Goal: Information Seeking & Learning: Compare options

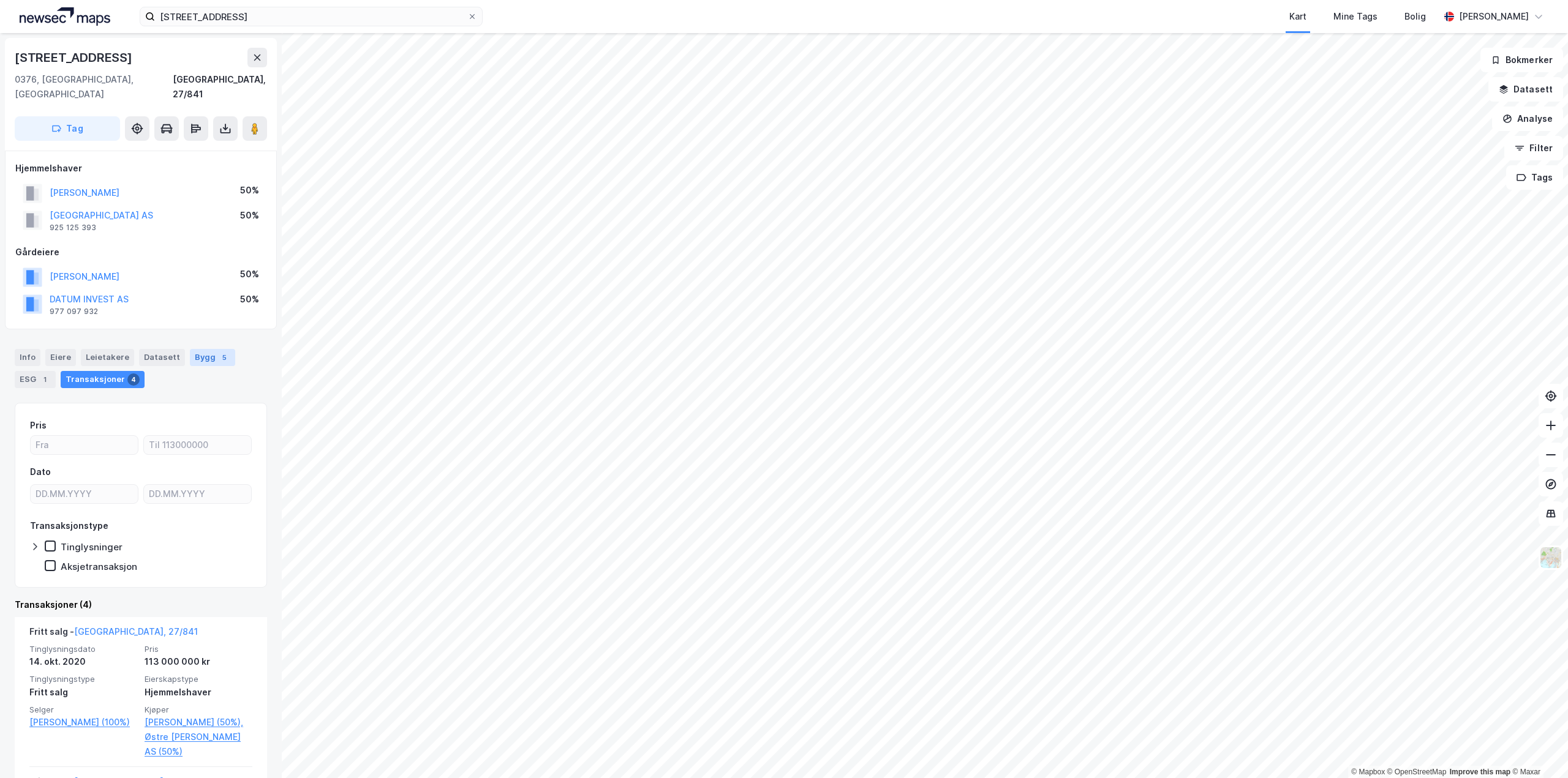
click at [206, 349] on div "Bygg 5" at bounding box center [213, 358] width 45 height 17
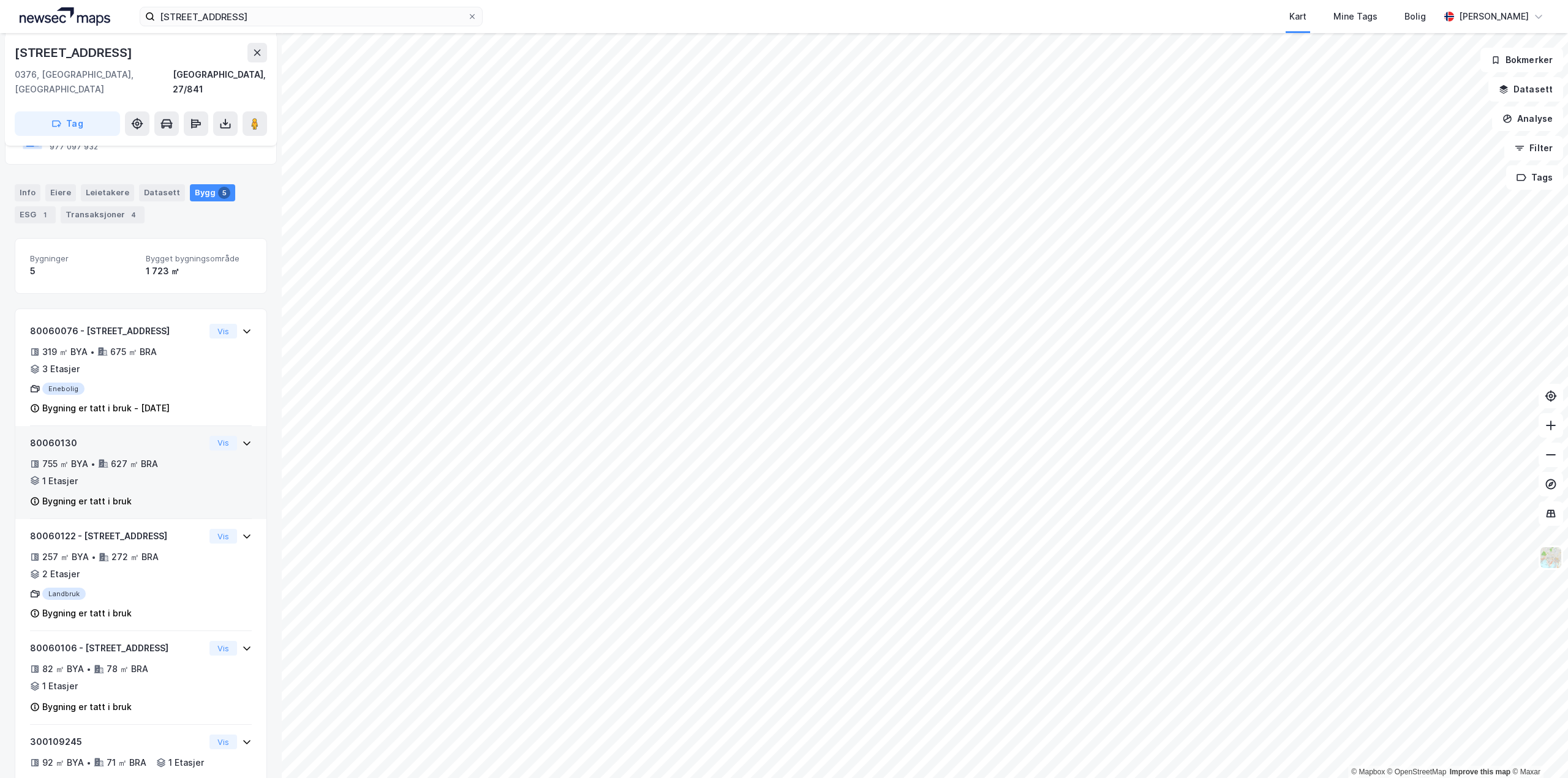
scroll to position [210, 0]
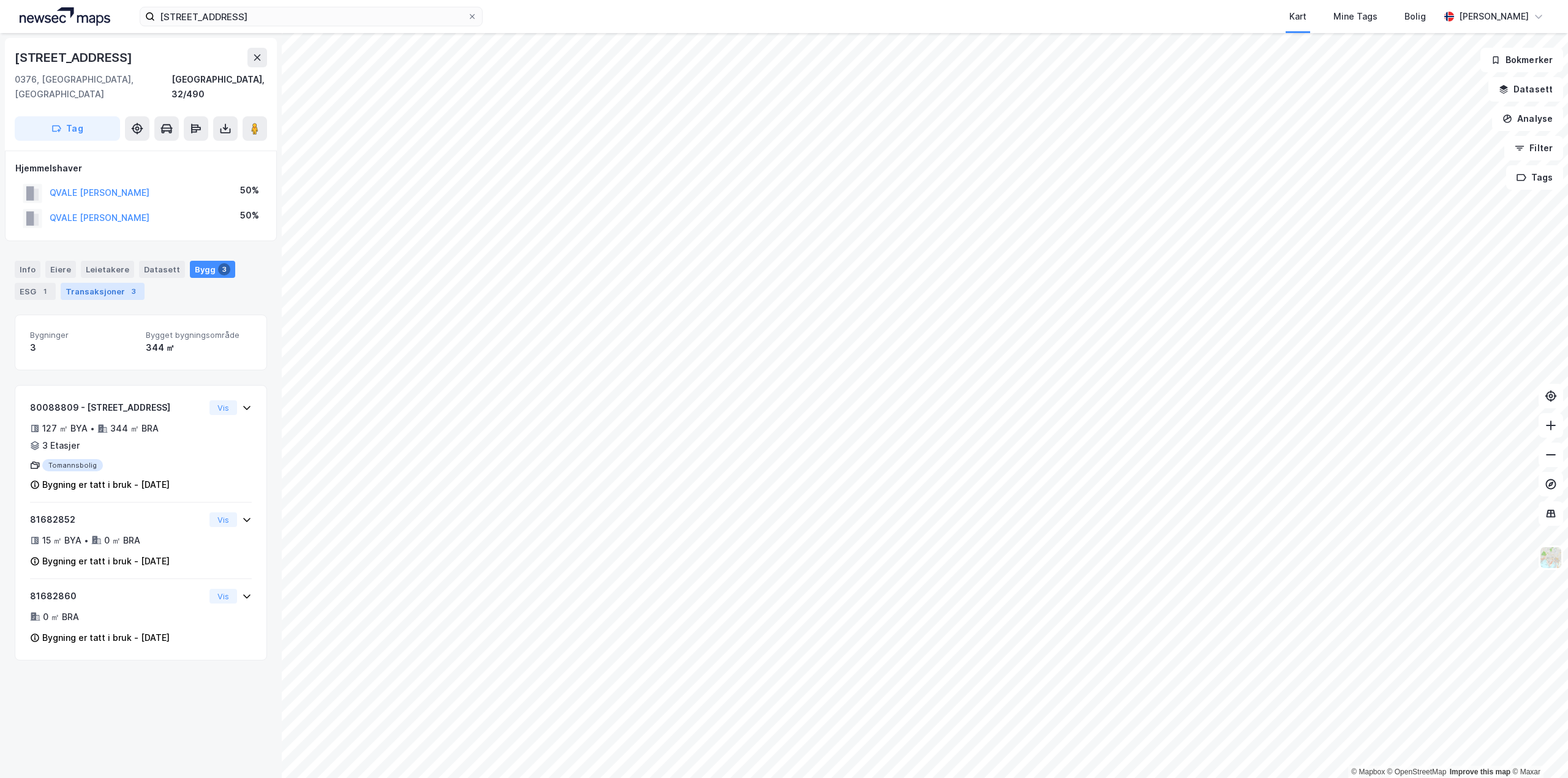
click at [127, 285] on div "3" at bounding box center [133, 292] width 13 height 13
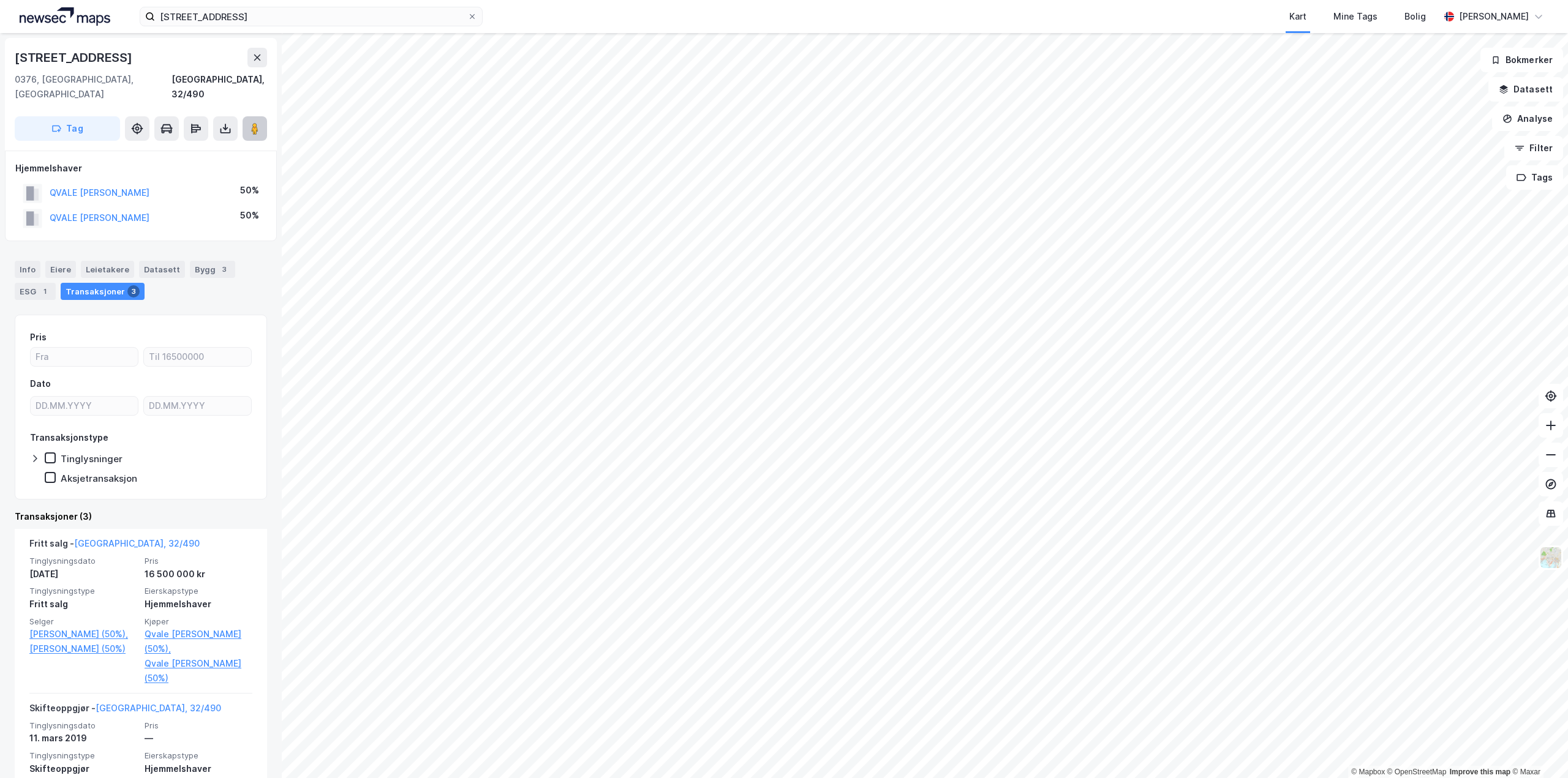
click at [253, 125] on button at bounding box center [254, 128] width 24 height 24
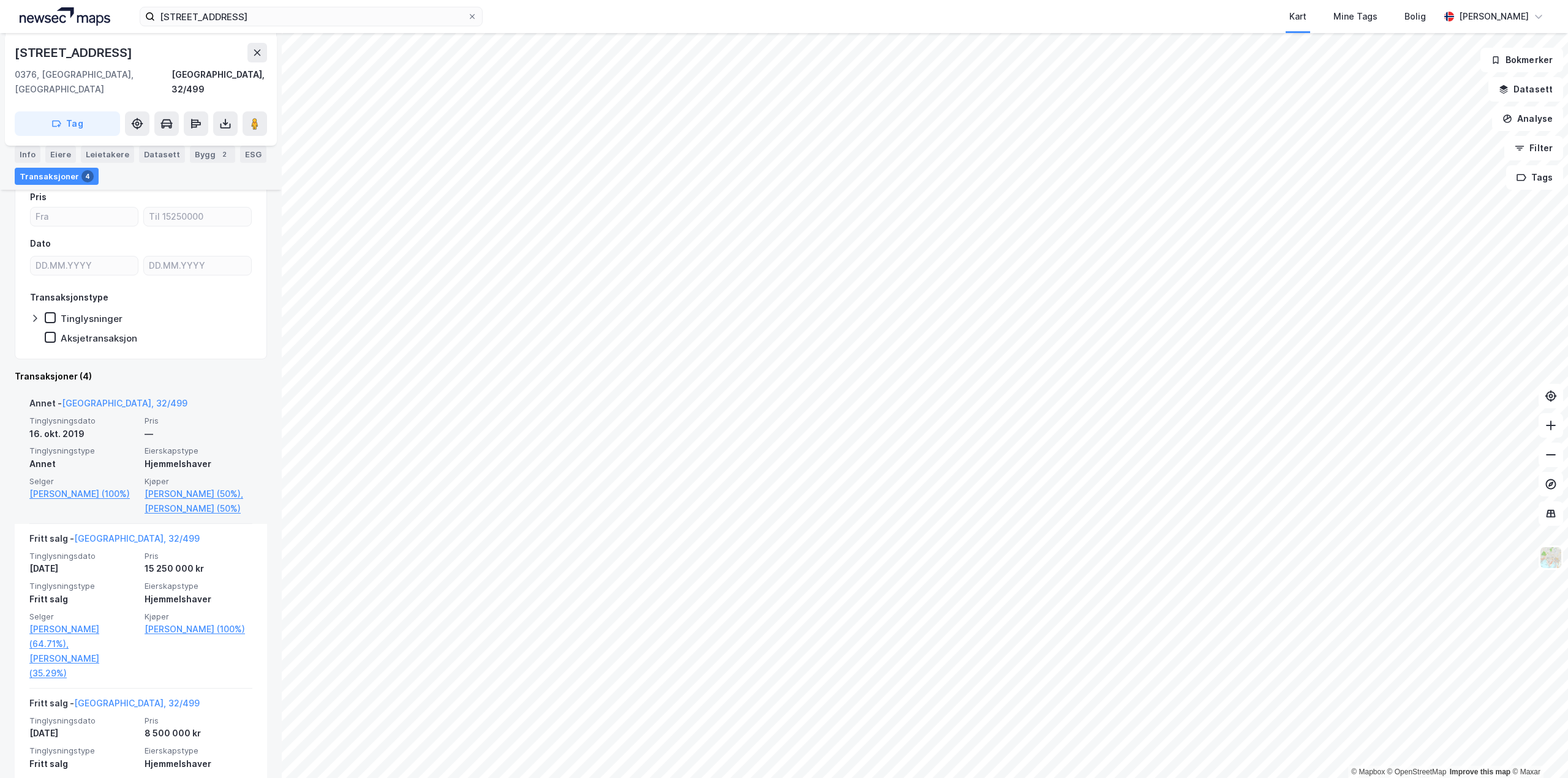
scroll to position [184, 0]
